Goal: Transaction & Acquisition: Purchase product/service

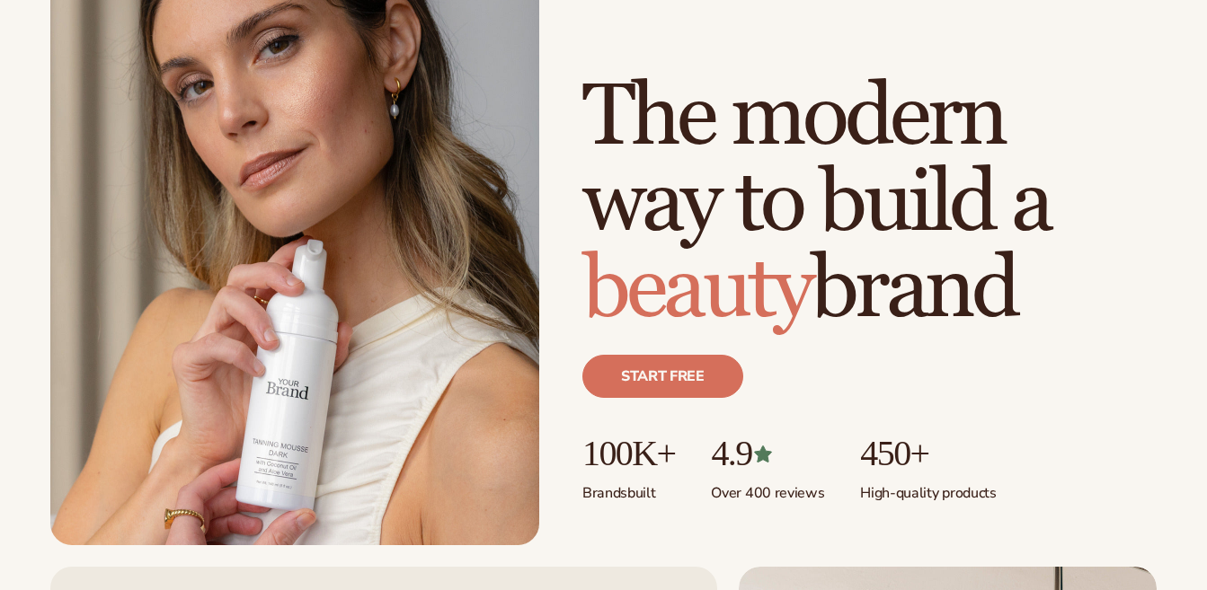
scroll to position [180, 0]
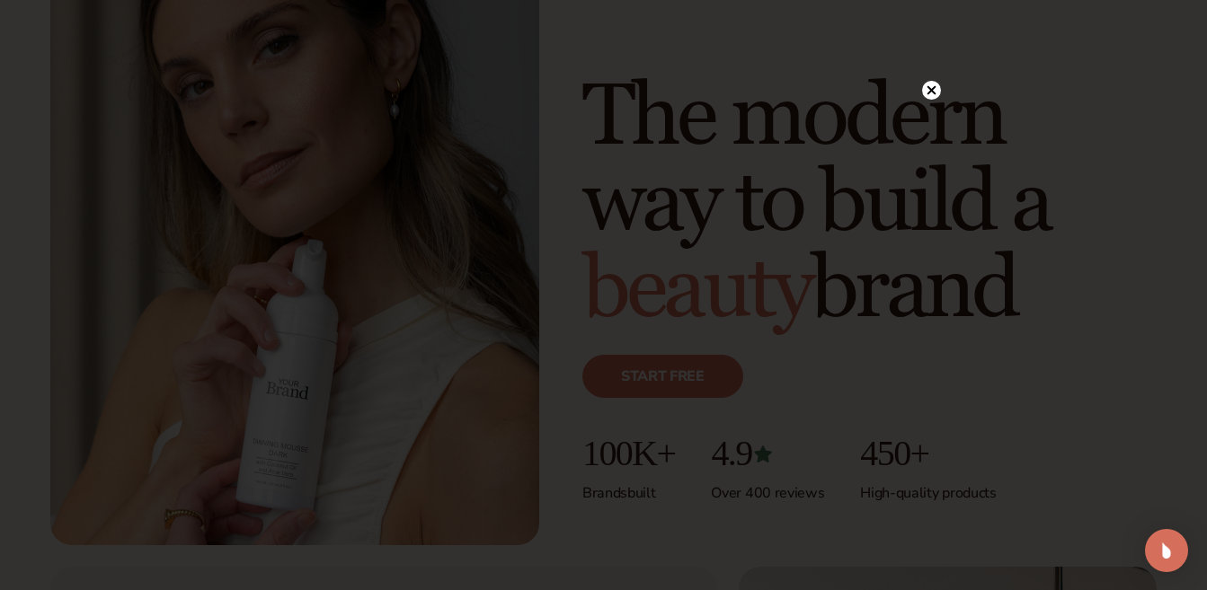
click at [929, 93] on icon at bounding box center [931, 90] width 9 height 9
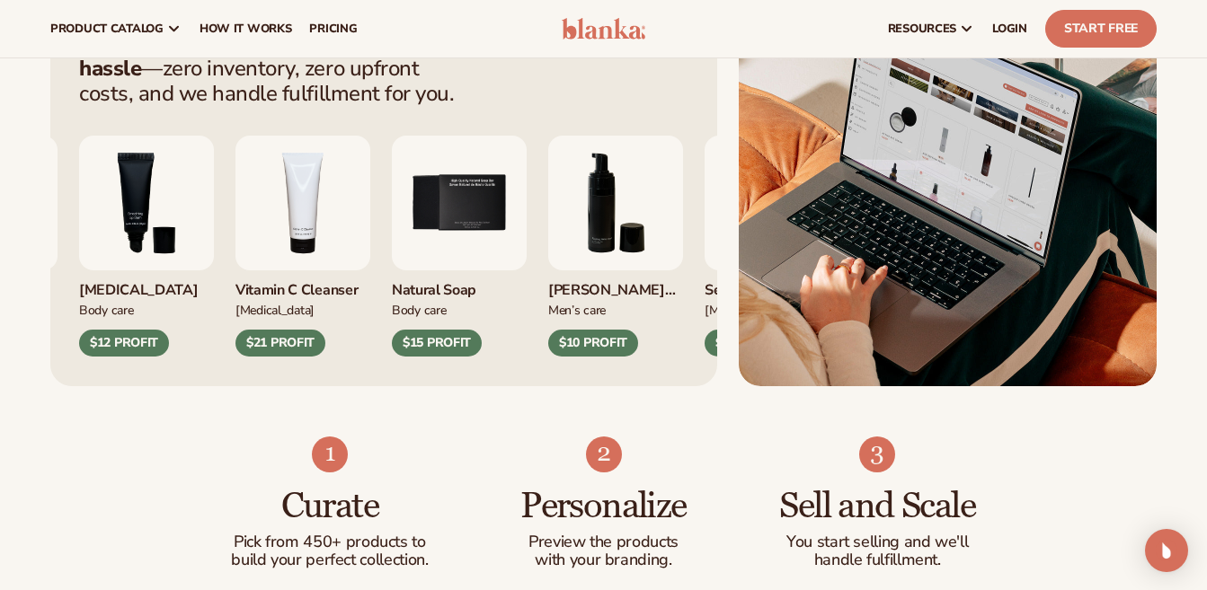
scroll to position [719, 0]
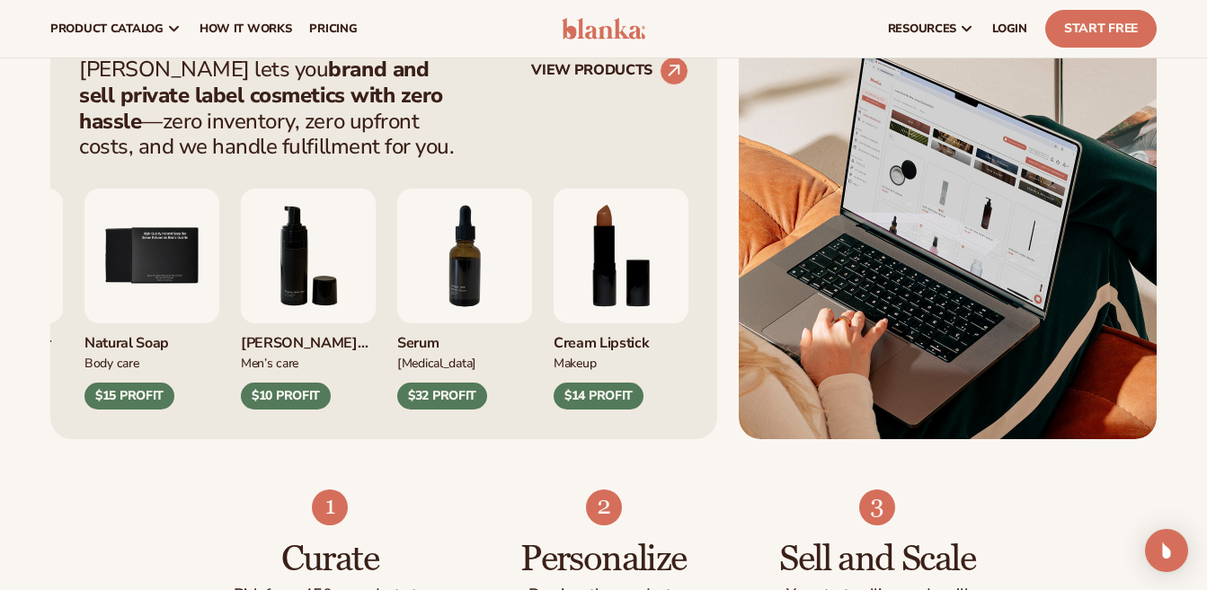
click at [376, 289] on img "6 / 9" at bounding box center [308, 256] width 135 height 135
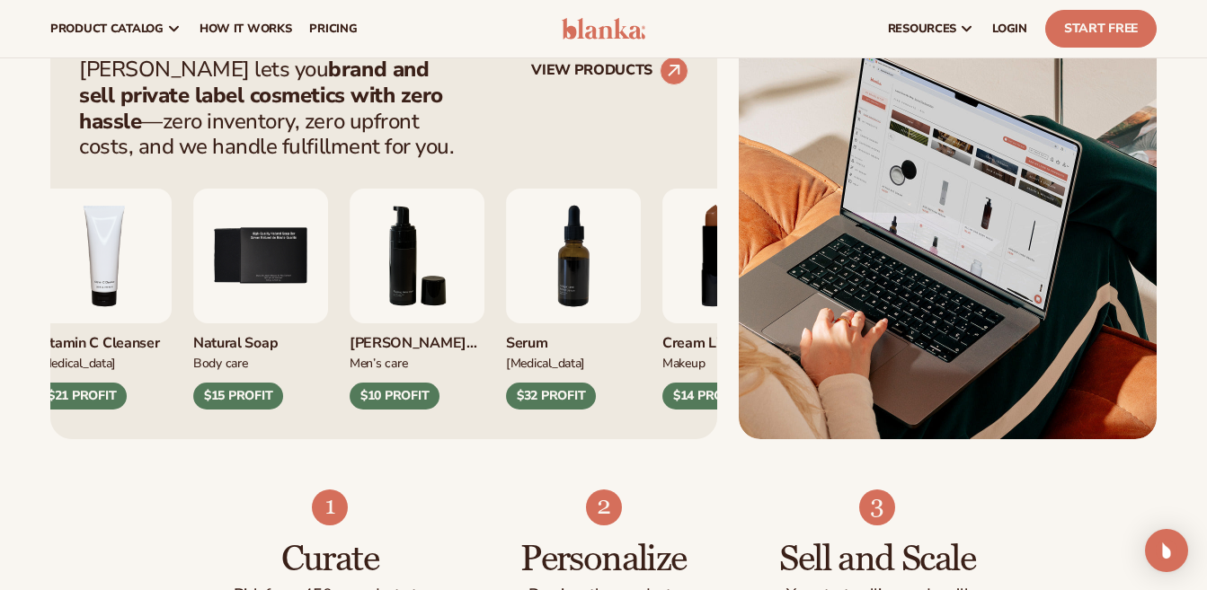
click at [407, 396] on div "$10 PROFIT" at bounding box center [395, 396] width 90 height 27
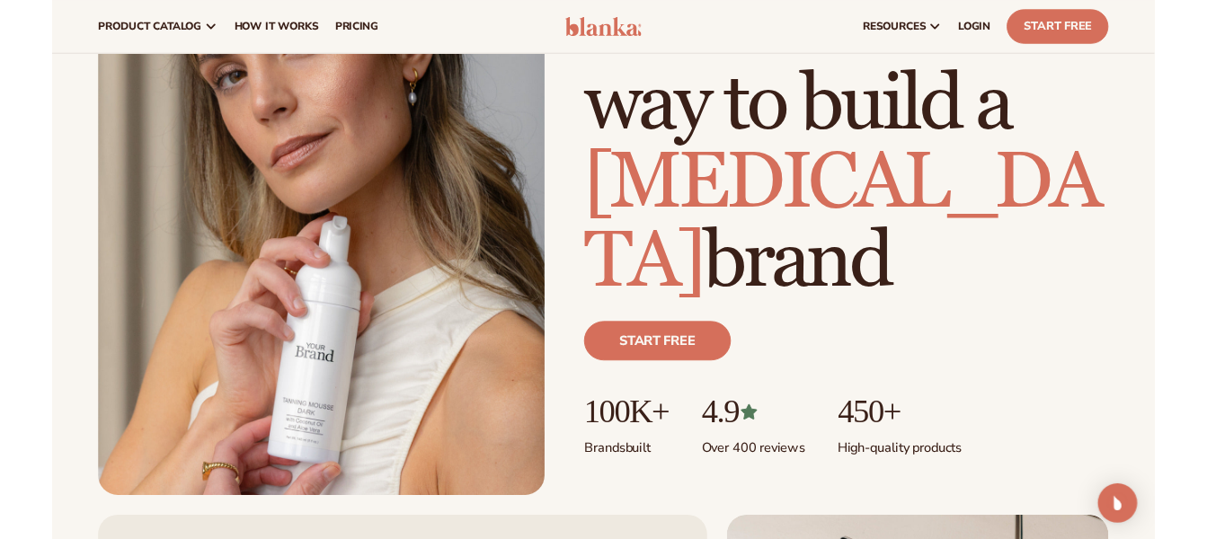
scroll to position [180, 0]
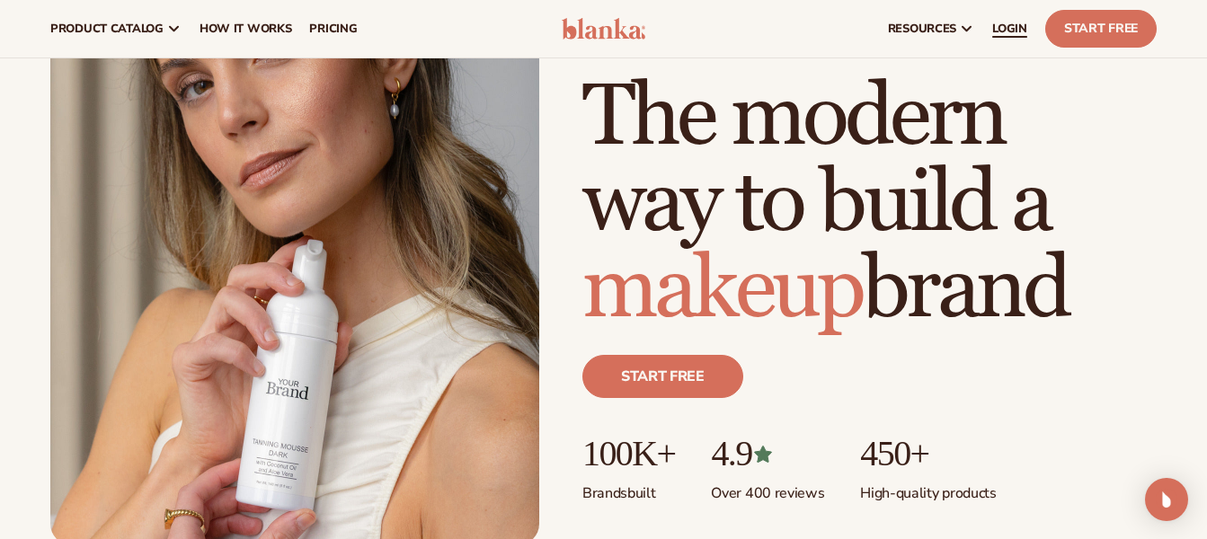
click at [1025, 37] on link "LOGIN" at bounding box center [1009, 29] width 53 height 58
